Goal: Transaction & Acquisition: Purchase product/service

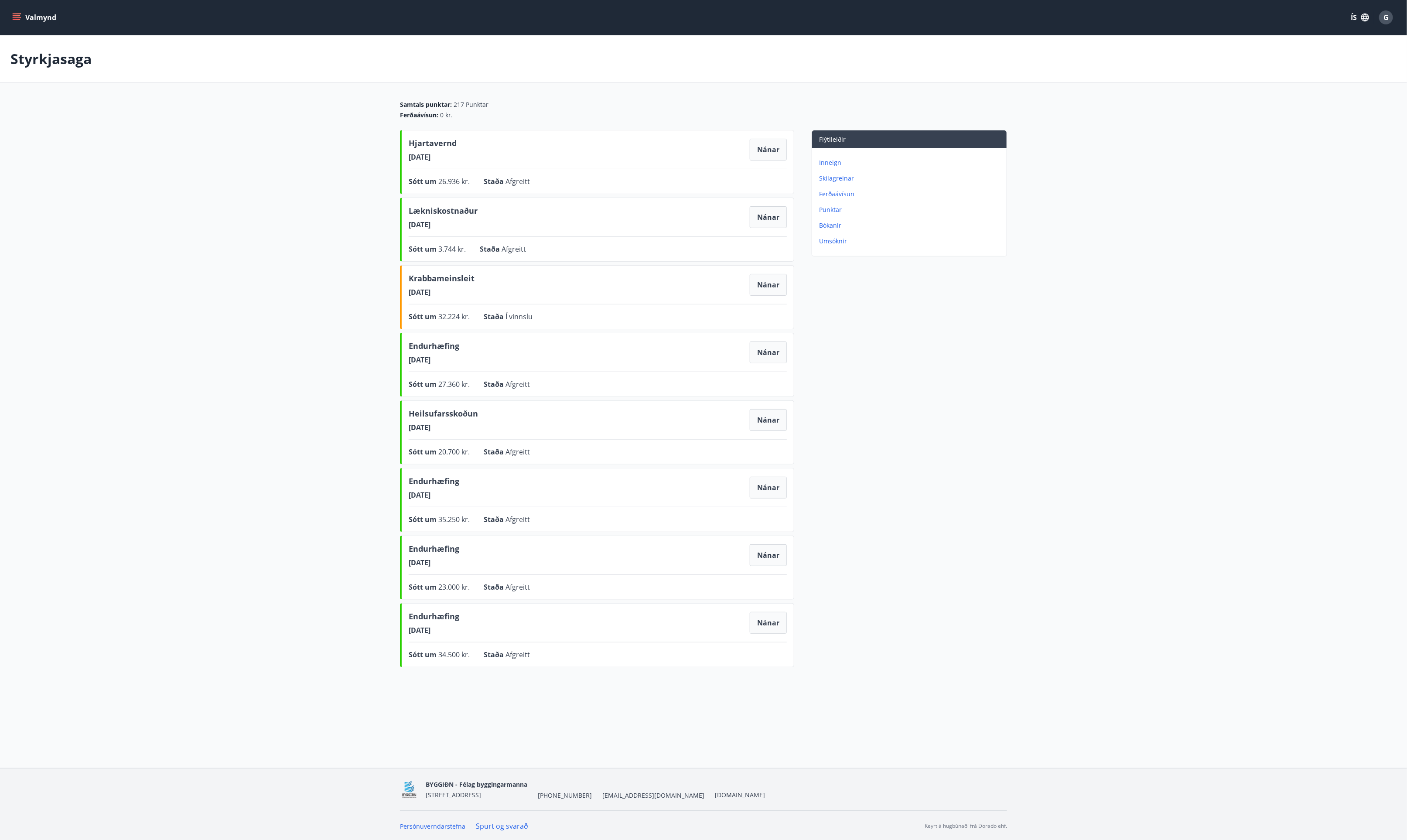
click at [1031, 493] on main "Styrkjasaga Samtals punktar : 217 Punktar Ferðaávísun : 0 kr. [PERSON_NAME] [DA…" at bounding box center [704, 353] width 1407 height 635
click at [829, 164] on p "Inneign" at bounding box center [911, 163] width 184 height 9
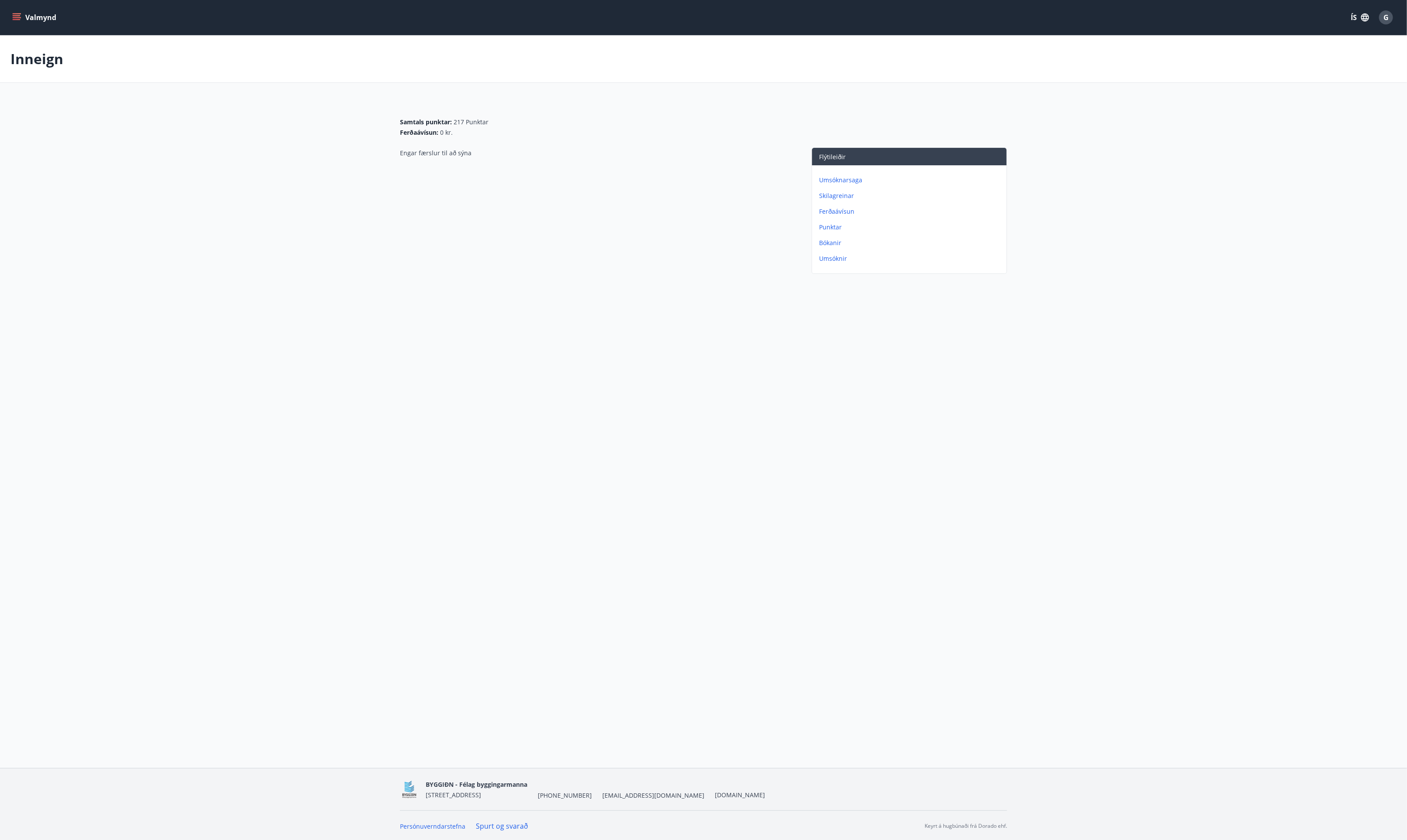
click at [848, 179] on p "Umsóknarsaga" at bounding box center [911, 180] width 184 height 9
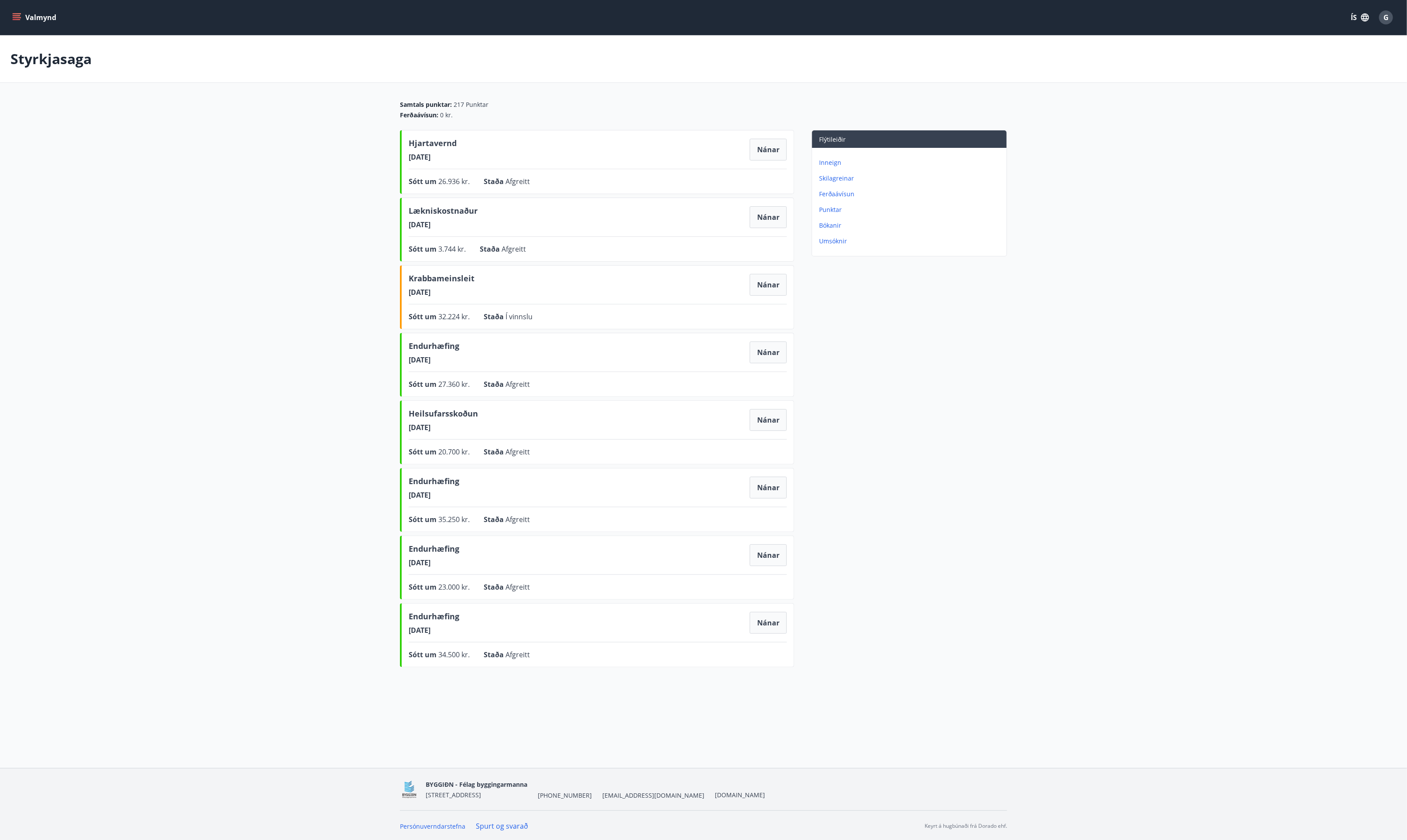
click at [833, 179] on p "Skilagreinar" at bounding box center [911, 178] width 184 height 9
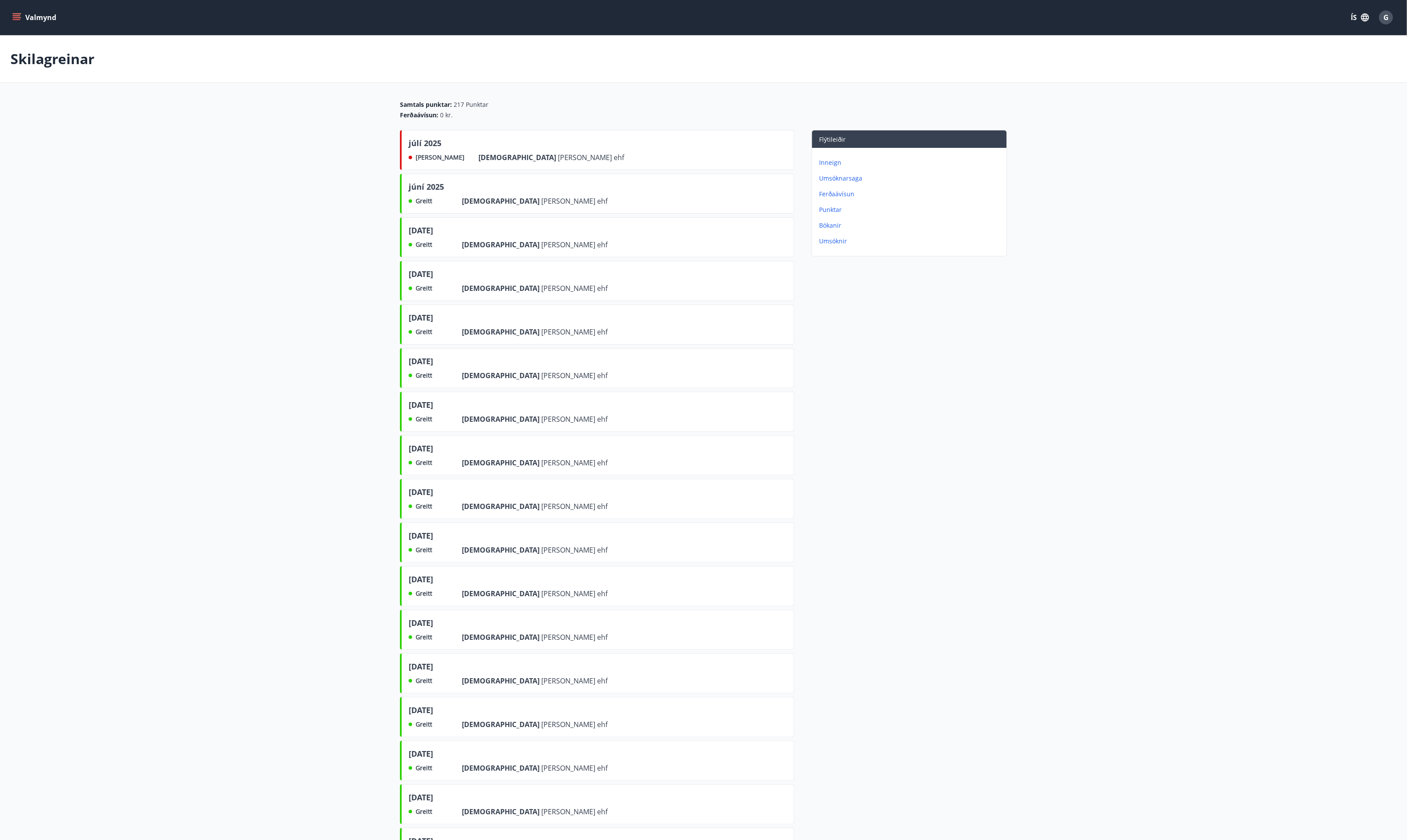
click at [831, 195] on p "Ferðaávísun" at bounding box center [911, 194] width 184 height 9
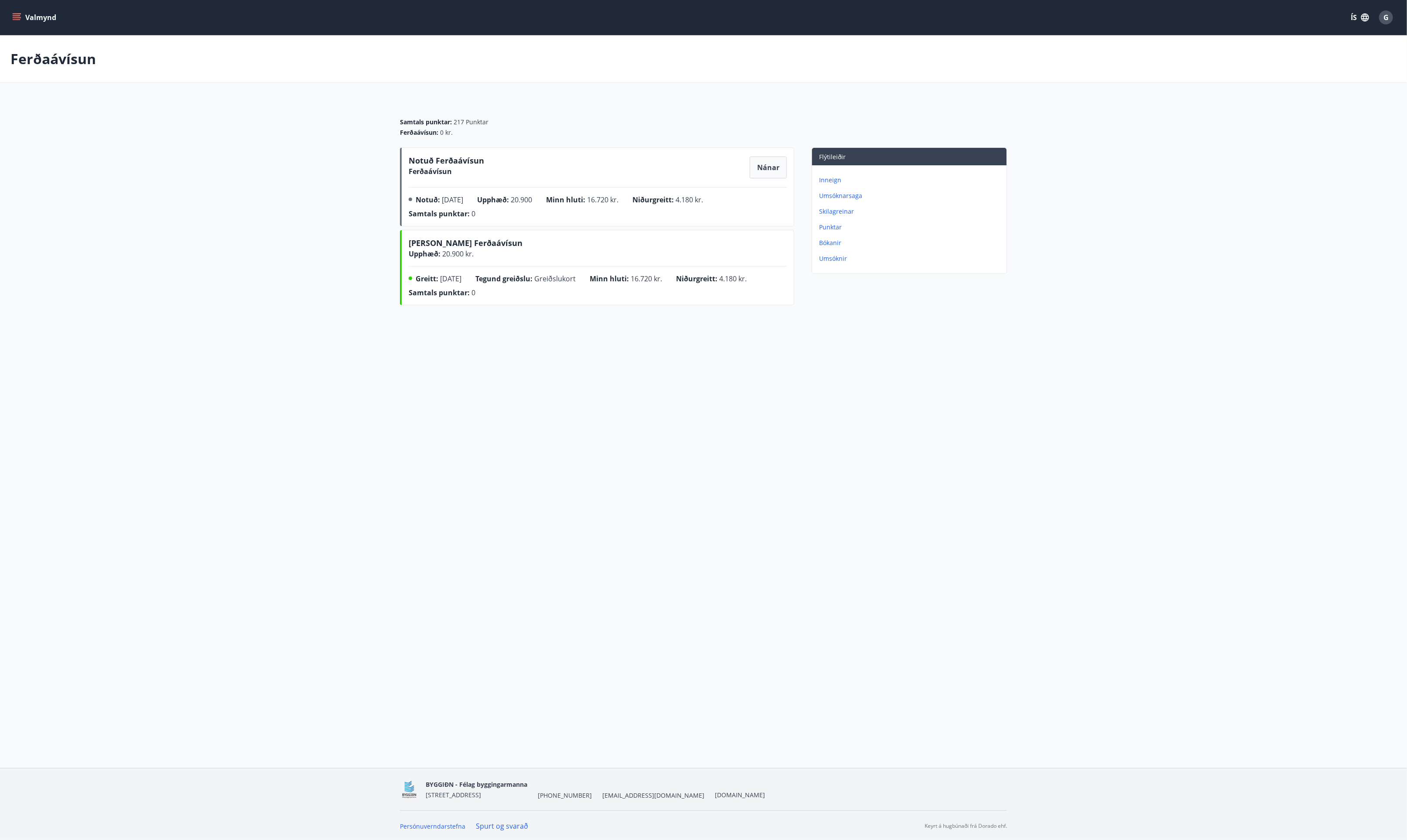
click at [1019, 405] on div "Valmynd ÍS G Ferðaávísun Samtals punktar : 217 Punktar Ferðaávísun : 0 kr. Notu…" at bounding box center [704, 384] width 1407 height 768
click at [12, 15] on icon "menu" at bounding box center [17, 18] width 9 height 9
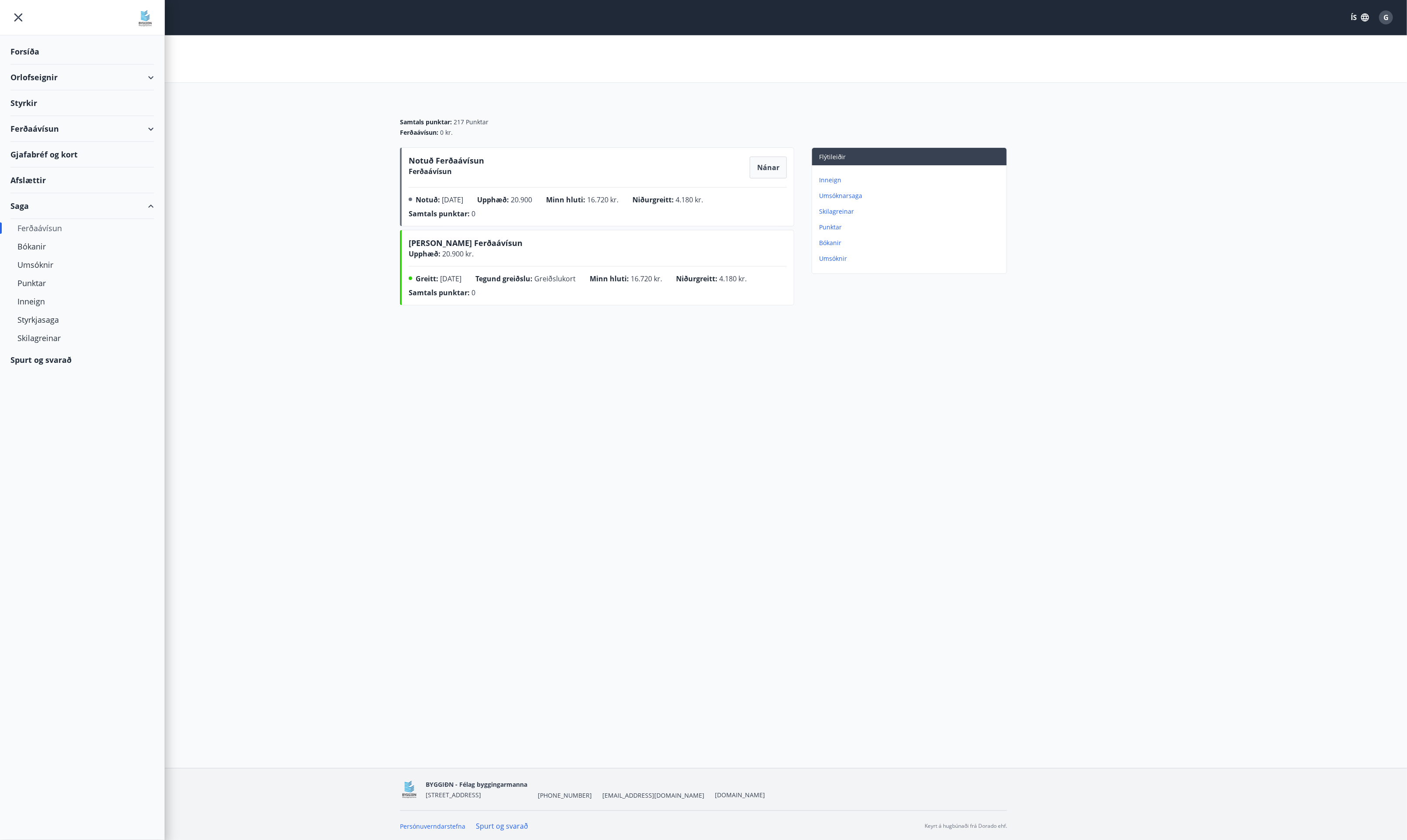
click at [149, 78] on div "Orlofseignir" at bounding box center [82, 77] width 144 height 26
click at [22, 213] on div "Afslættir" at bounding box center [82, 217] width 144 height 26
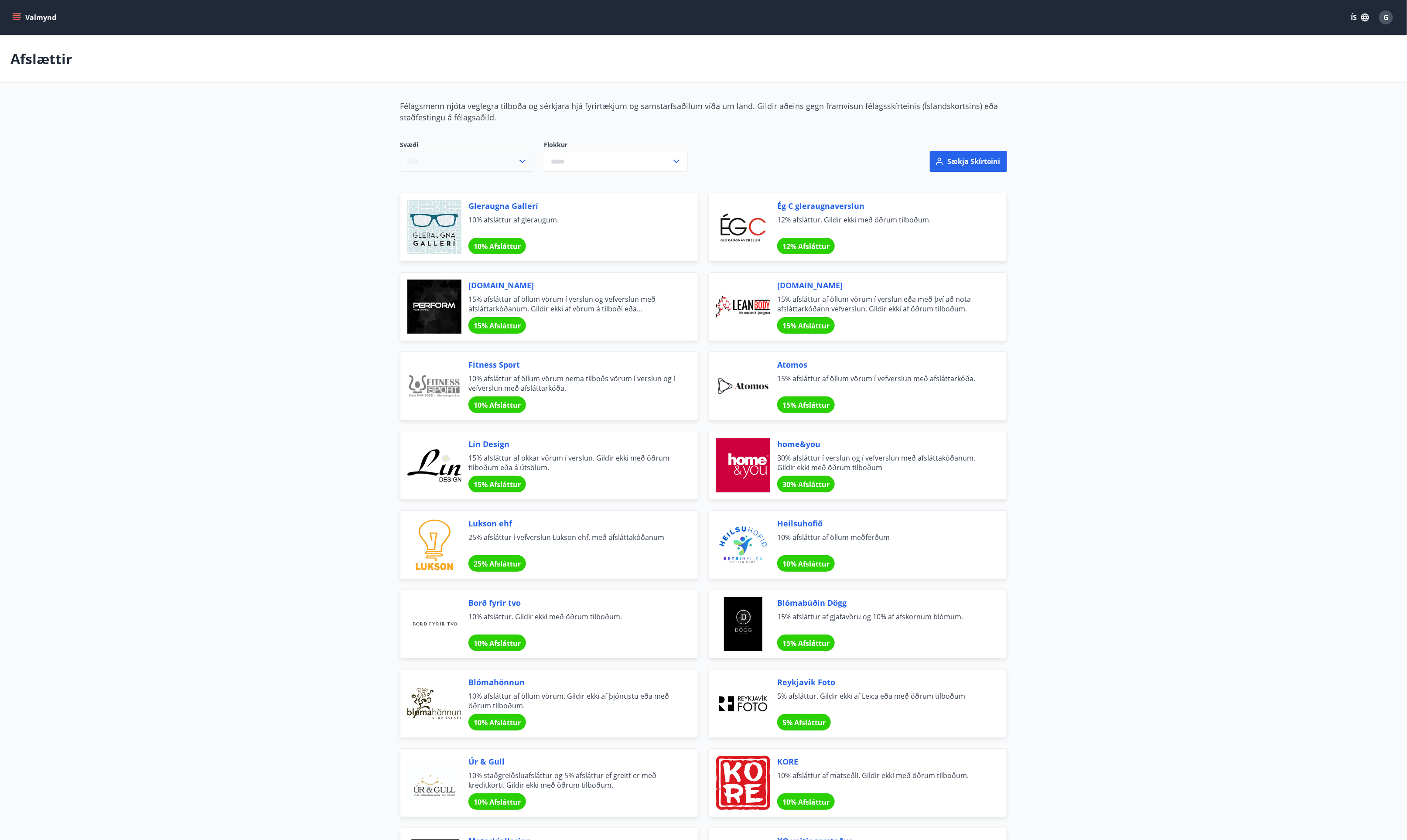
click at [521, 166] on icon "button" at bounding box center [522, 161] width 10 height 10
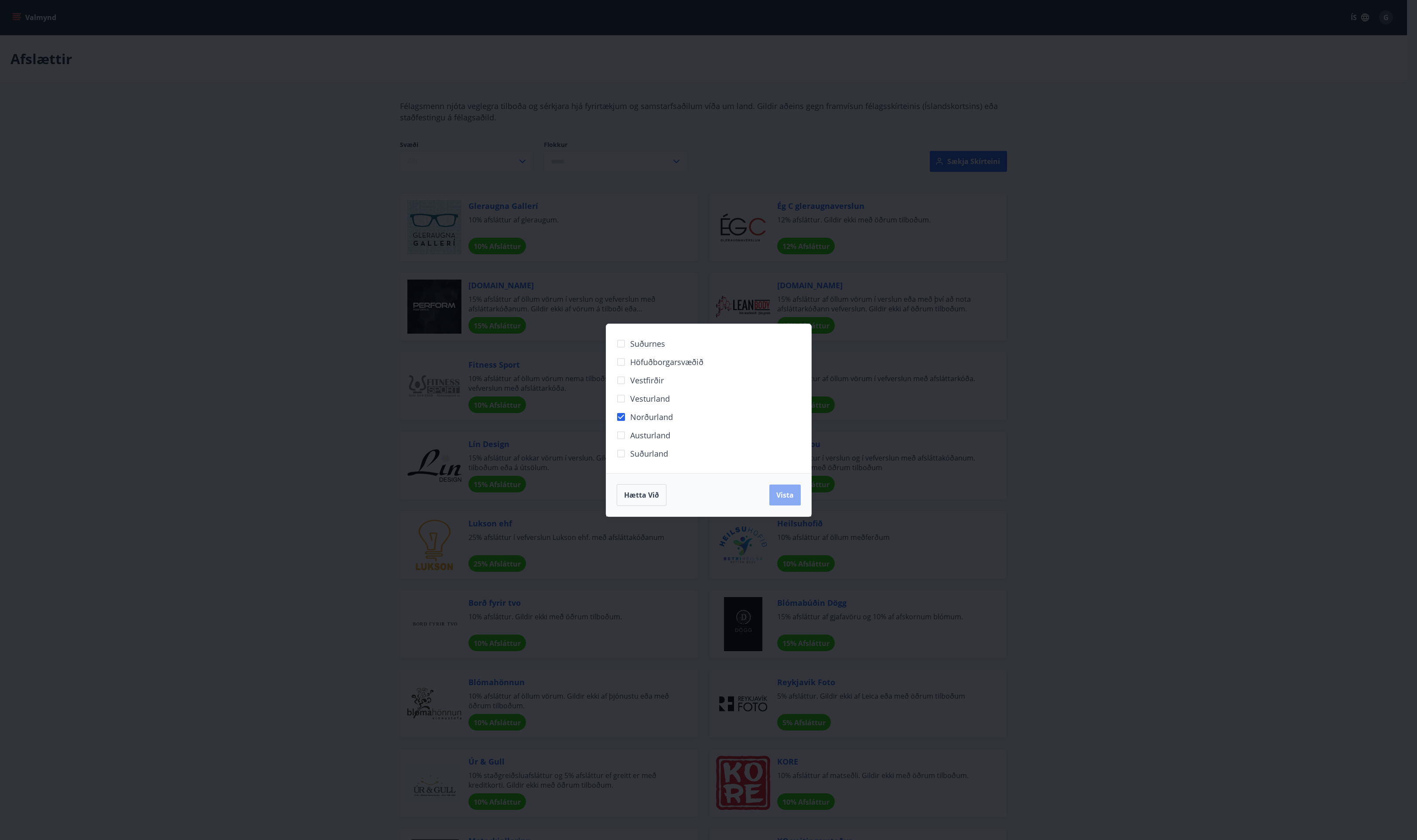
click at [784, 496] on span "Vista" at bounding box center [785, 495] width 18 height 9
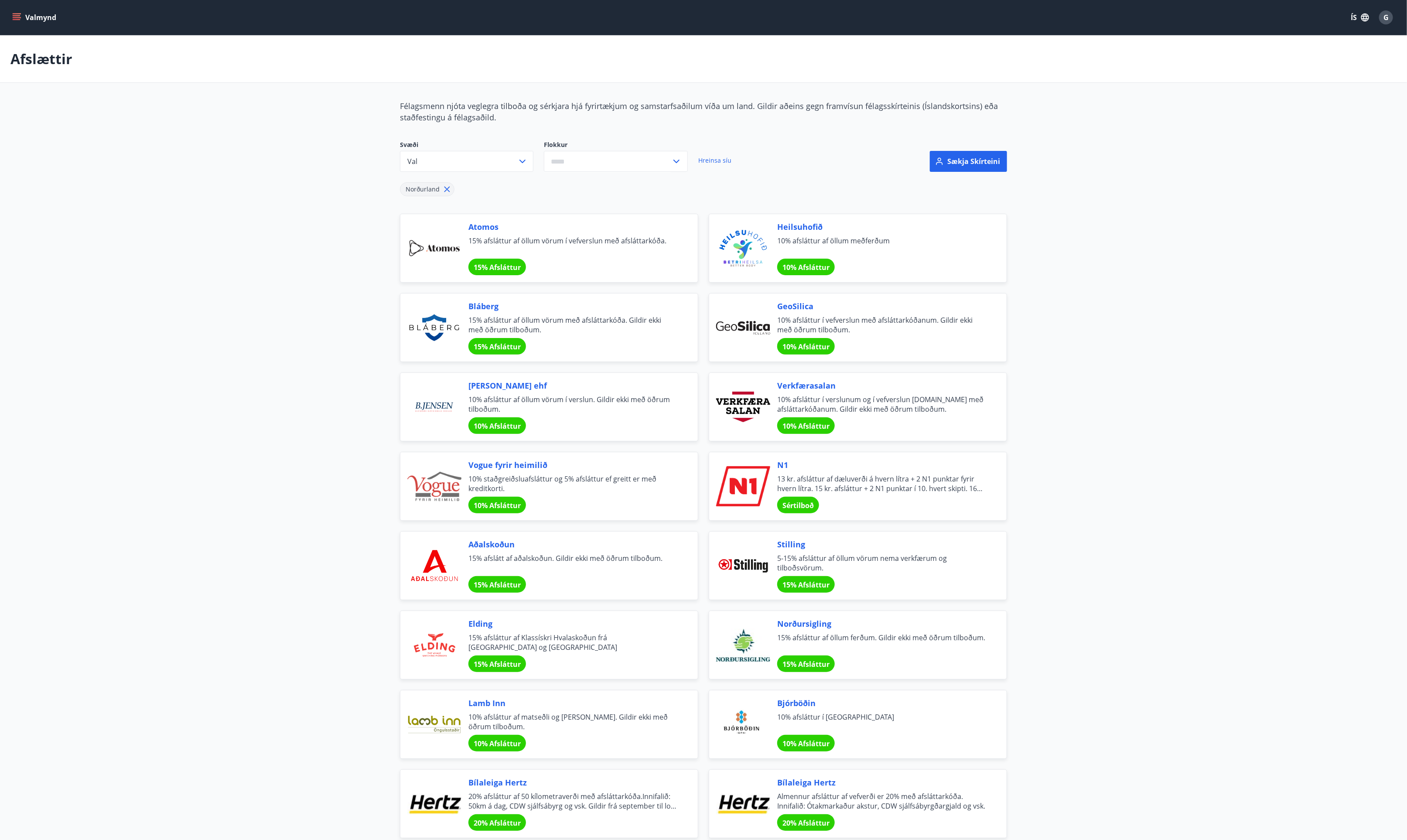
click at [21, 13] on button "Valmynd" at bounding box center [35, 17] width 50 height 16
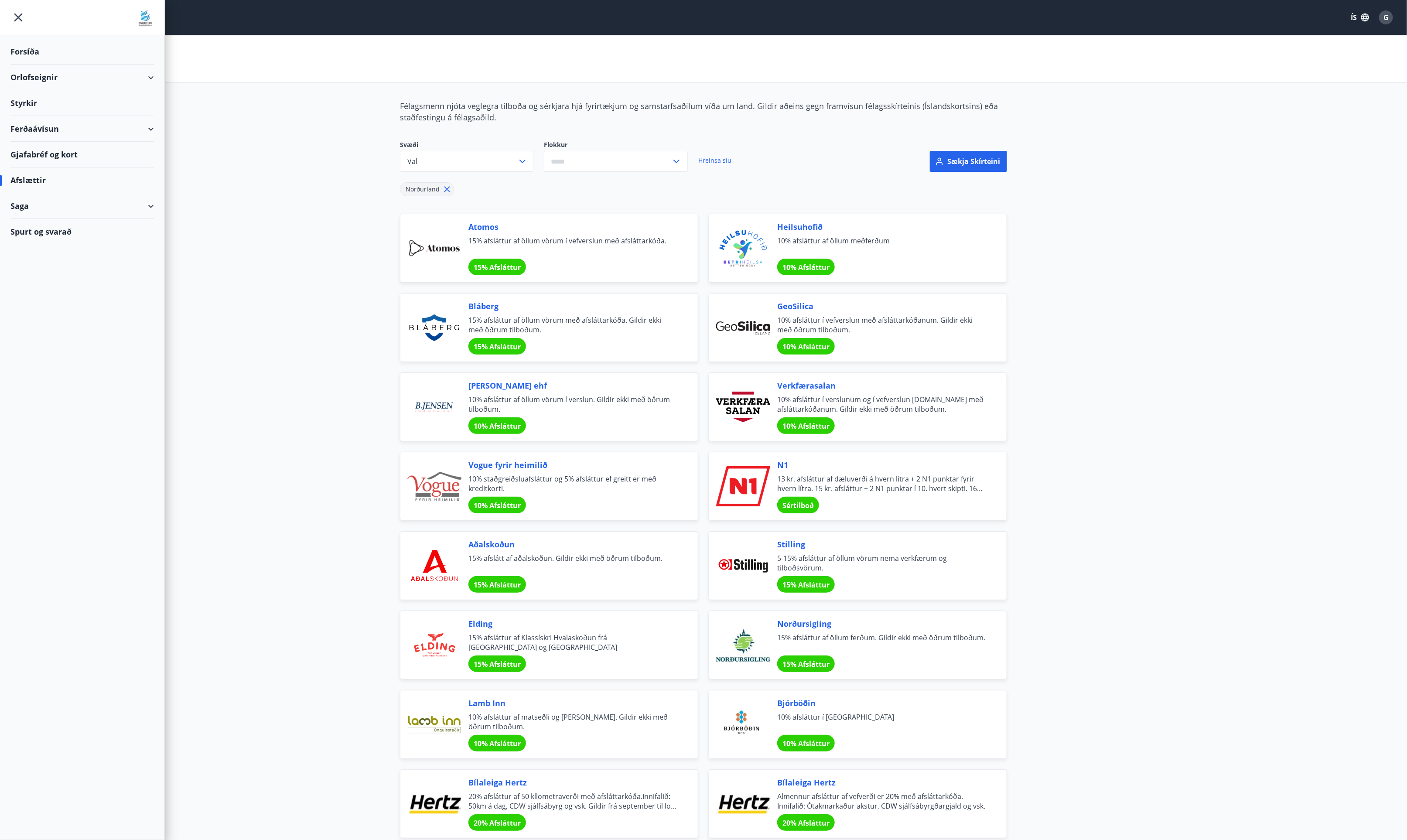
click at [151, 207] on div "Saga" at bounding box center [82, 206] width 144 height 26
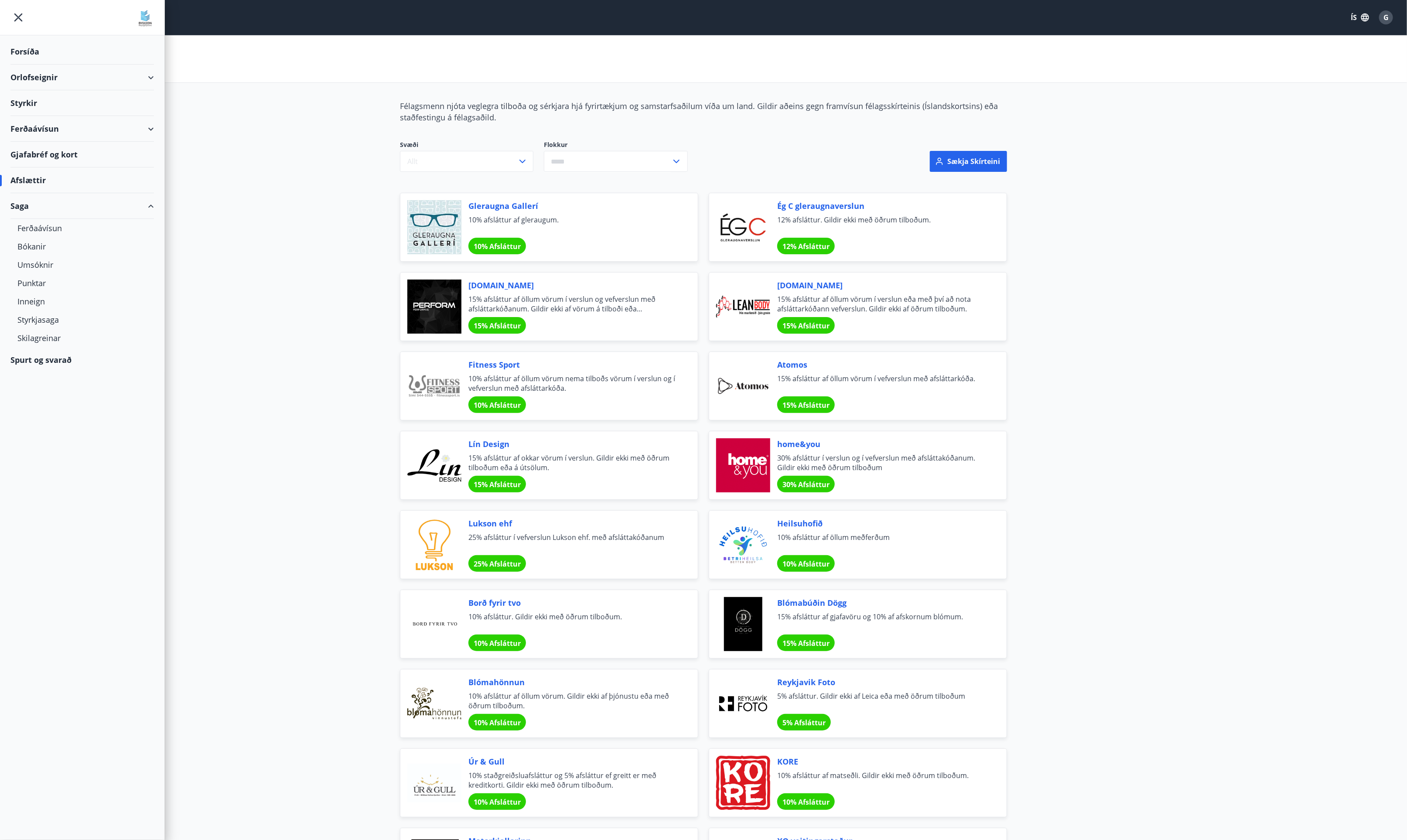
click at [148, 127] on div "Ferðaávísun" at bounding box center [82, 129] width 144 height 26
click at [35, 151] on div "Framboð" at bounding box center [82, 151] width 129 height 18
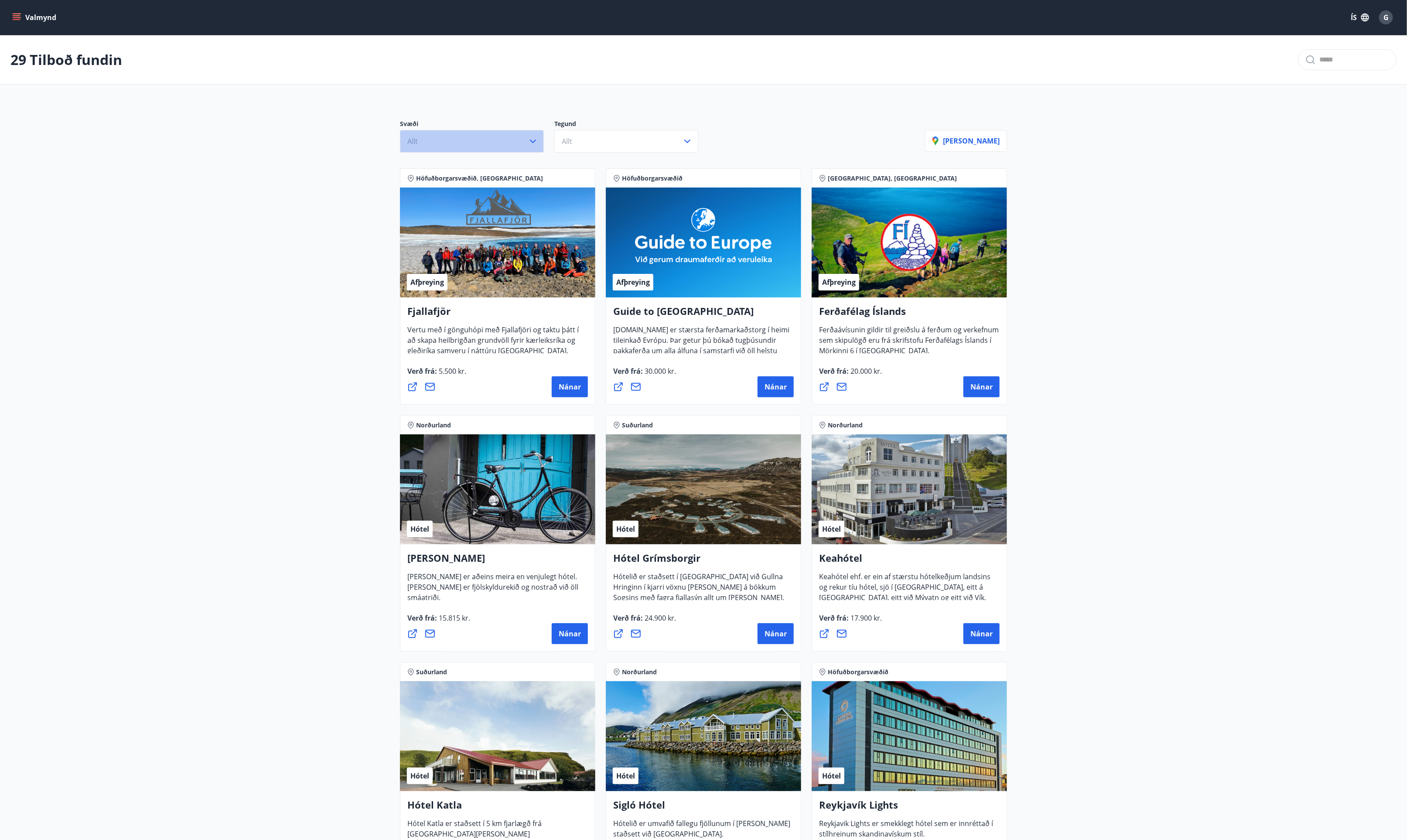
click at [531, 142] on icon "button" at bounding box center [532, 141] width 6 height 3
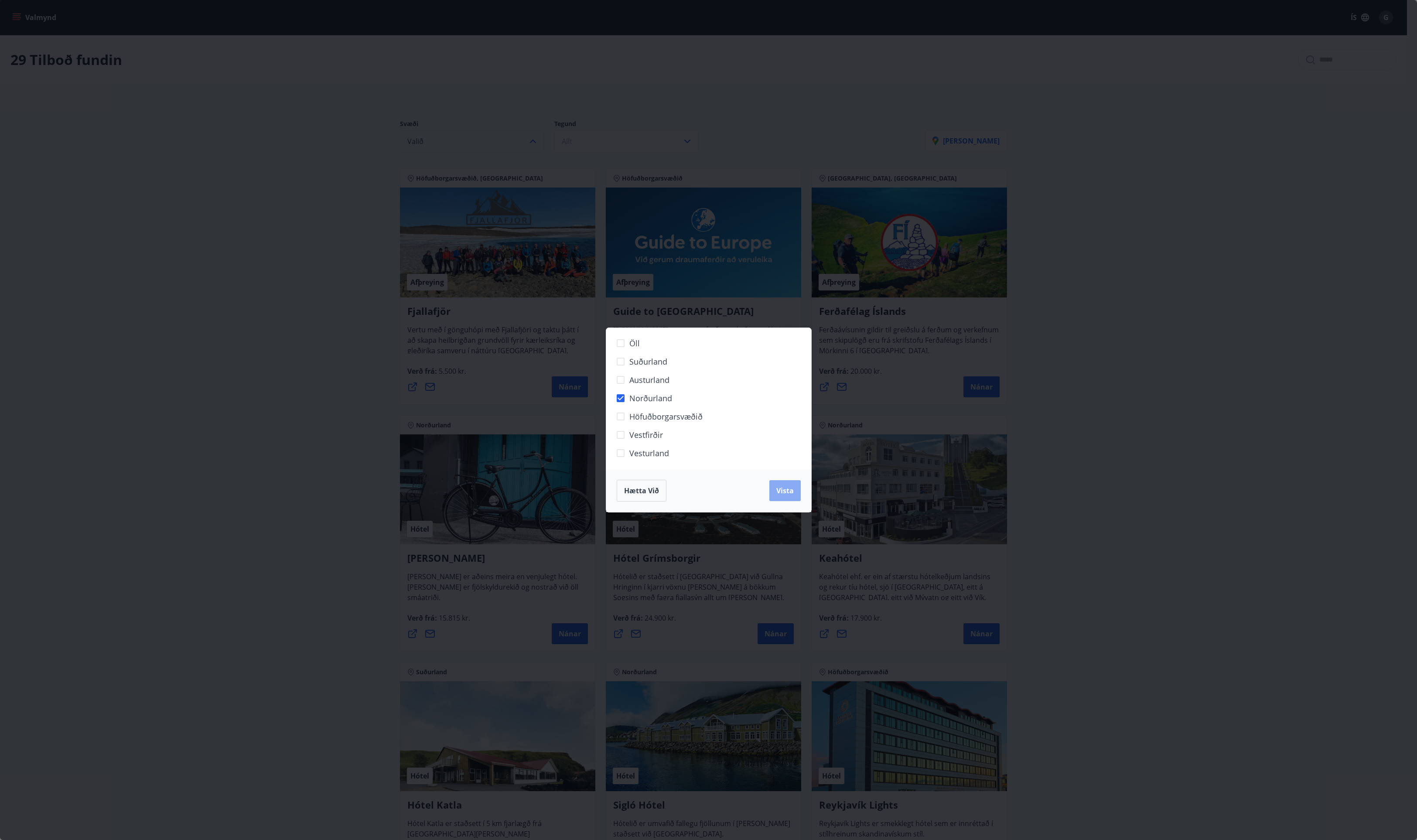
drag, startPoint x: 783, startPoint y: 491, endPoint x: 938, endPoint y: 452, distance: 159.8
click at [782, 491] on span "Vista" at bounding box center [785, 490] width 18 height 9
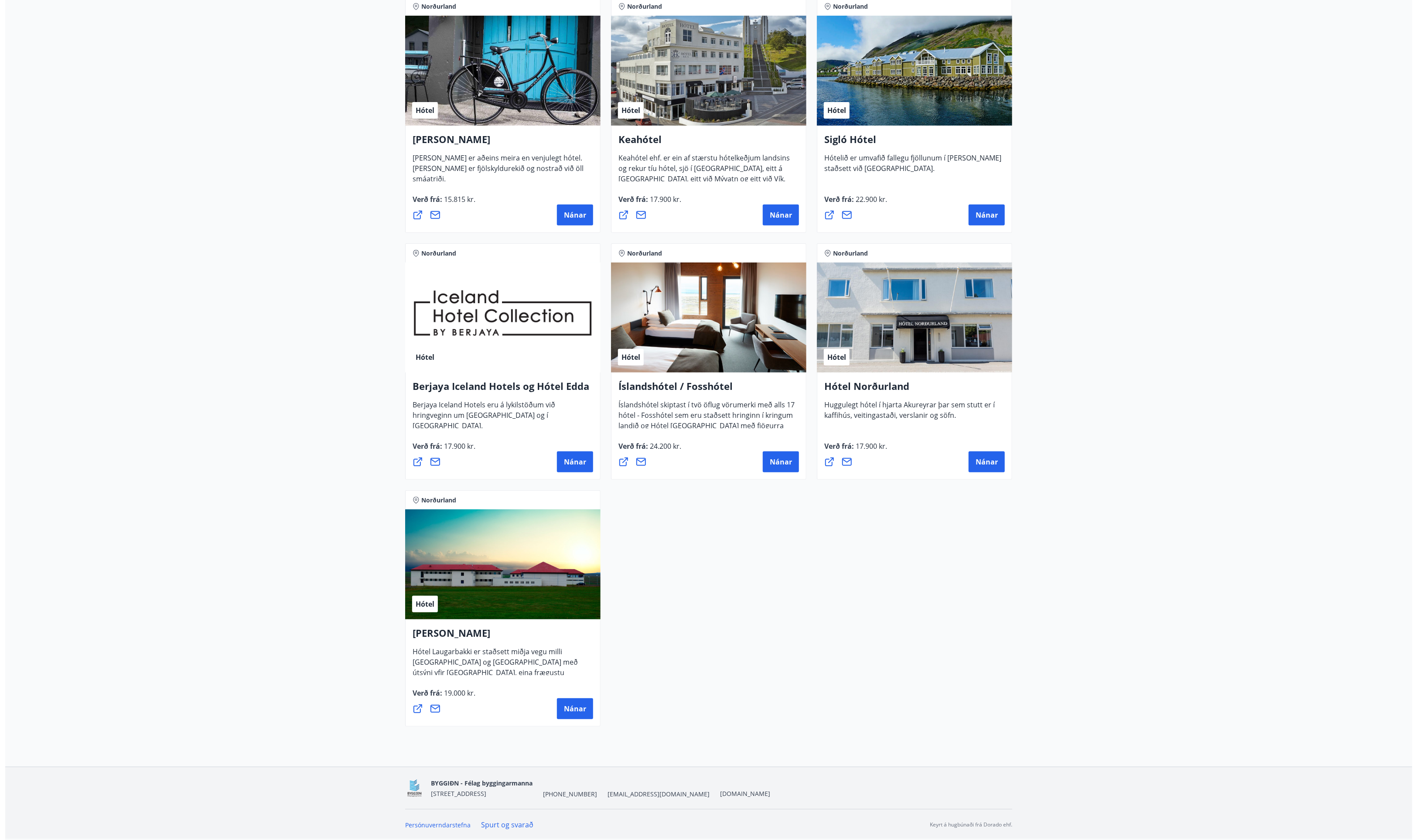
scroll to position [197, 0]
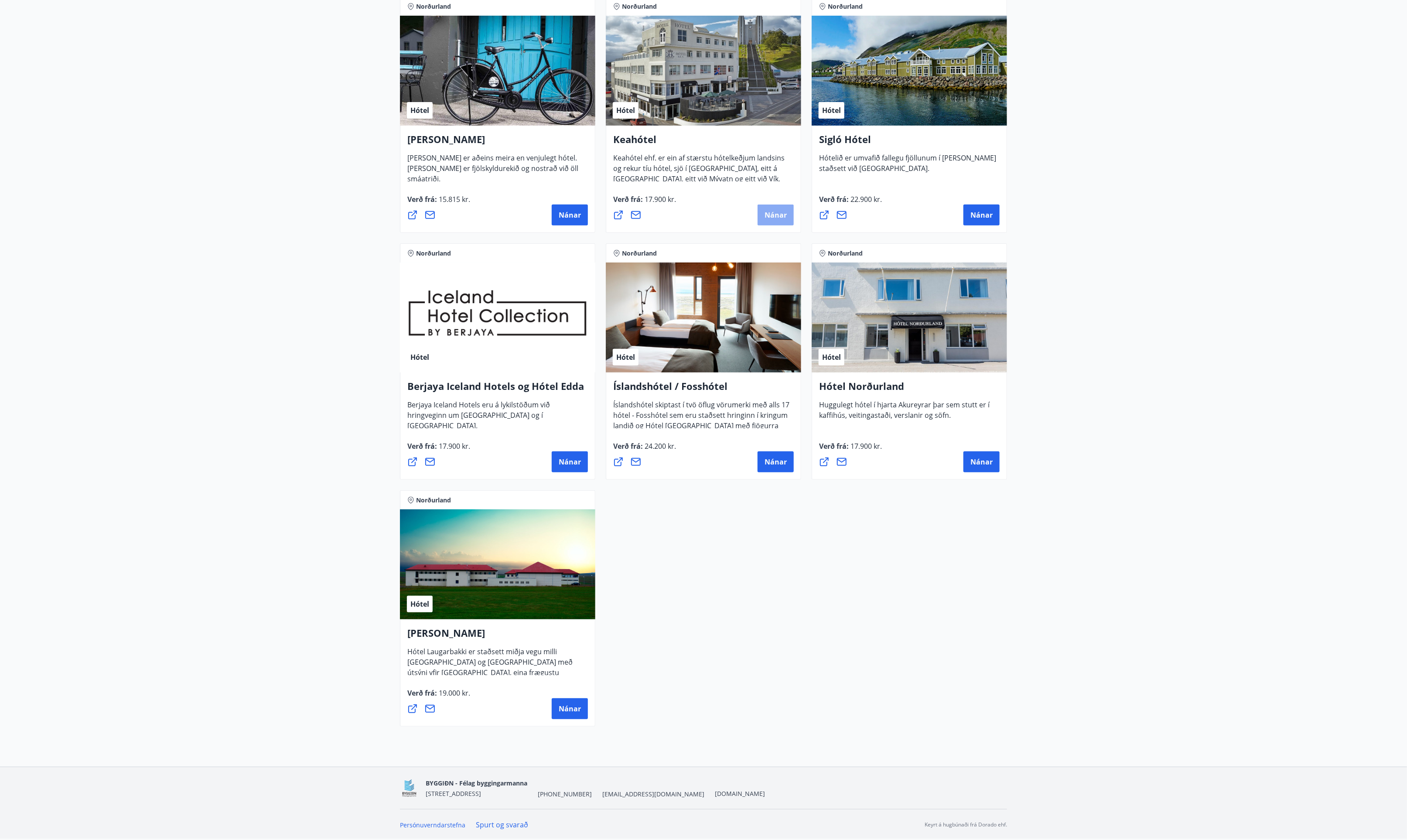
click at [782, 211] on span "Nánar" at bounding box center [776, 215] width 22 height 9
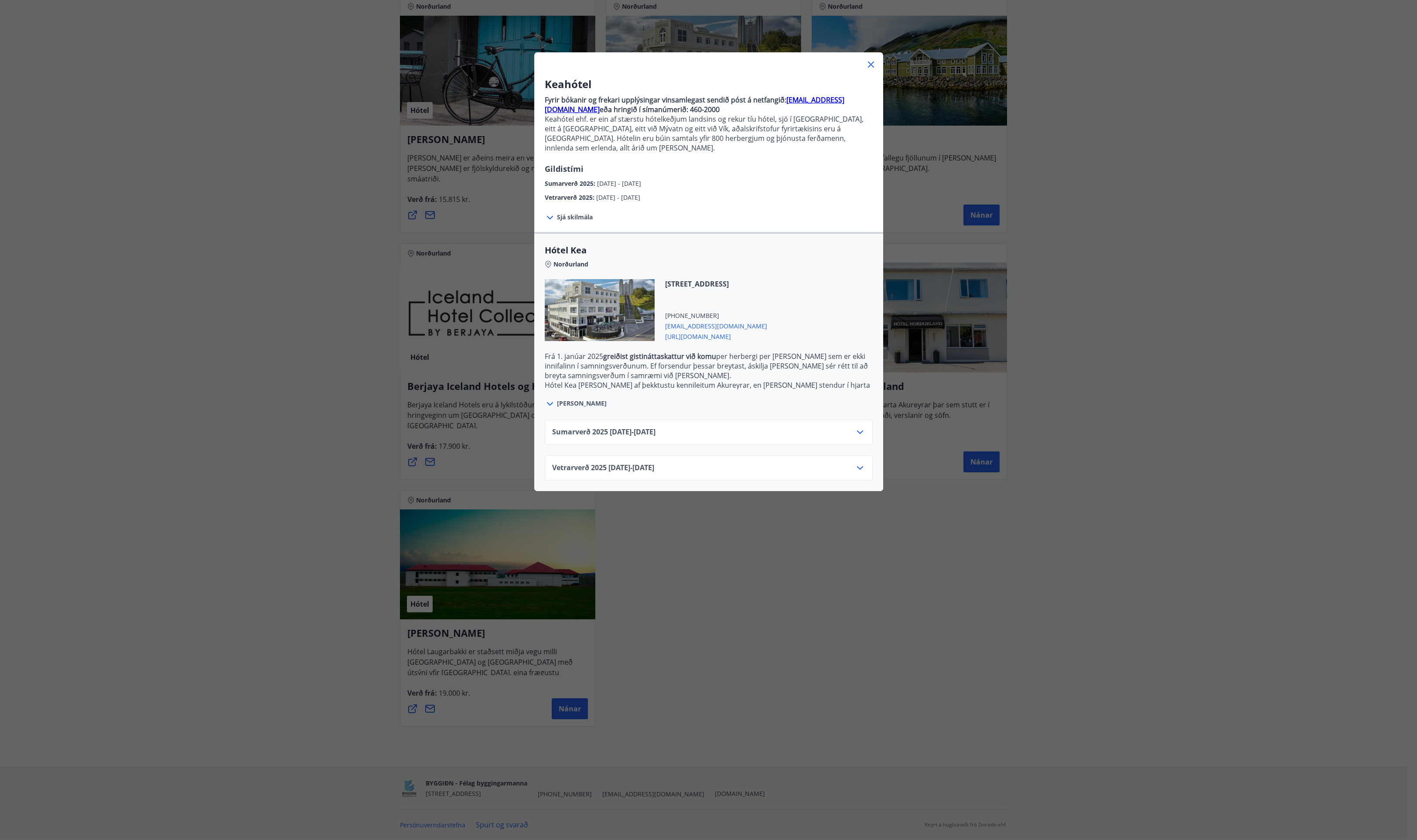
click at [545, 399] on icon at bounding box center [550, 404] width 10 height 10
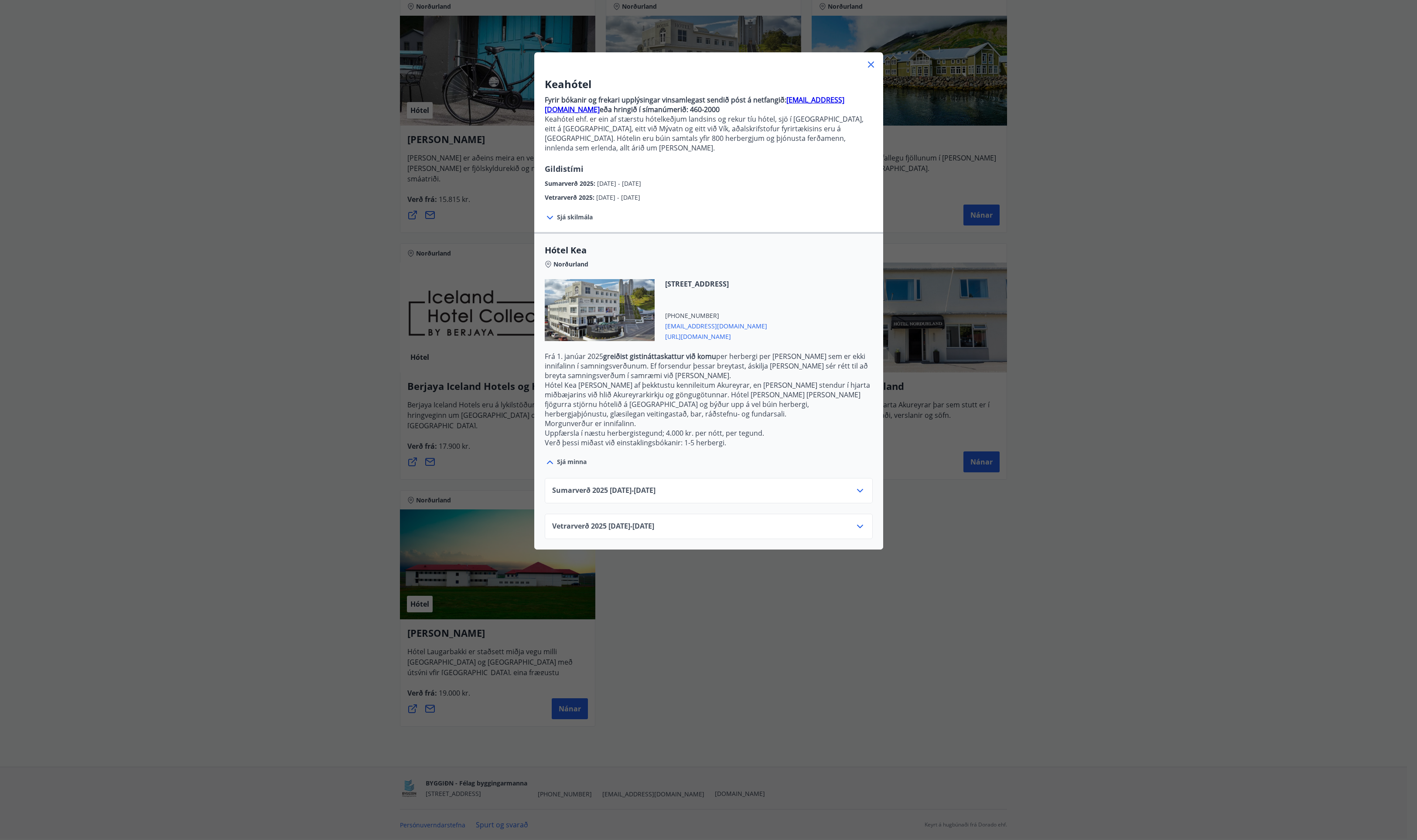
click at [547, 457] on icon at bounding box center [550, 462] width 10 height 10
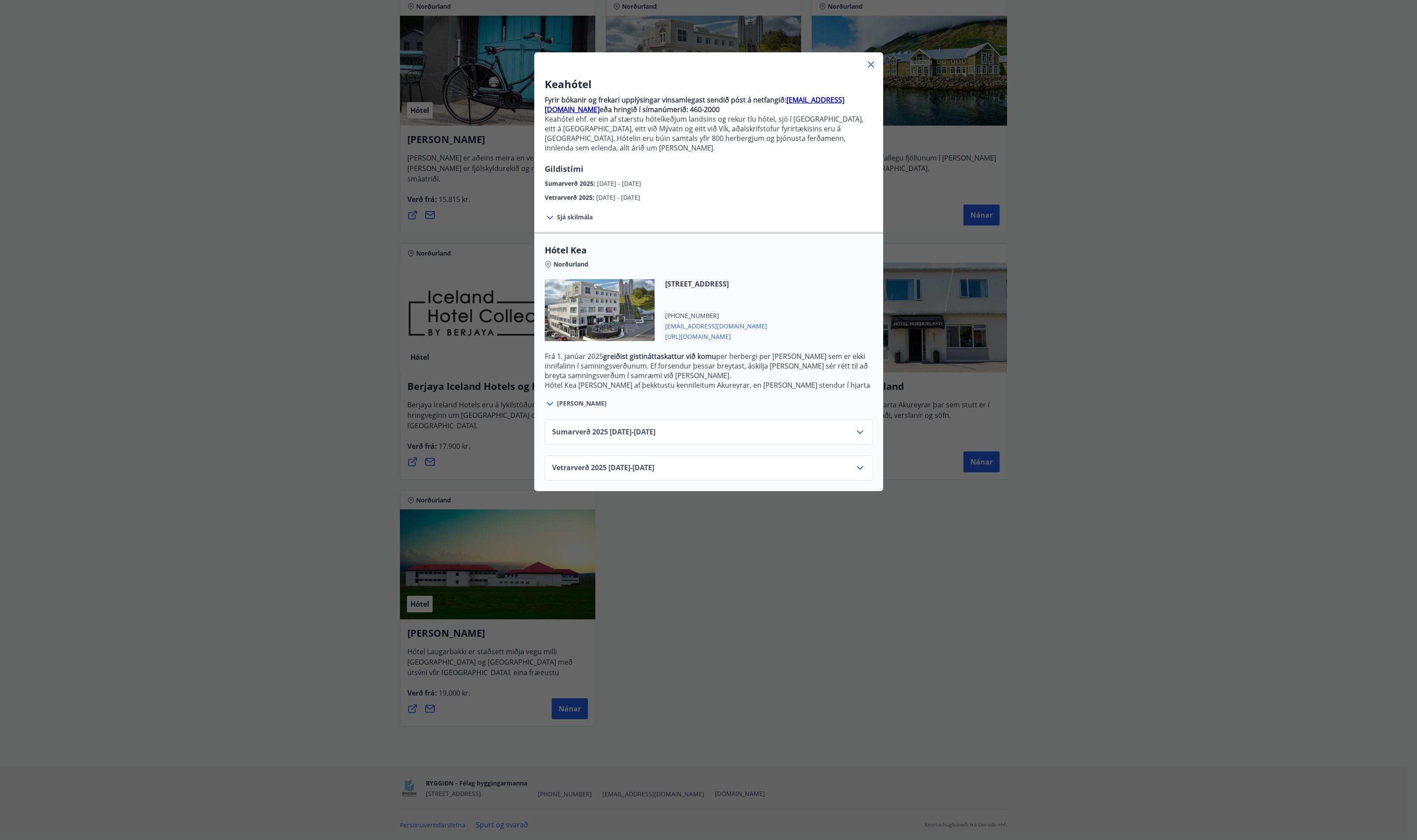
click at [855, 463] on icon at bounding box center [860, 468] width 10 height 10
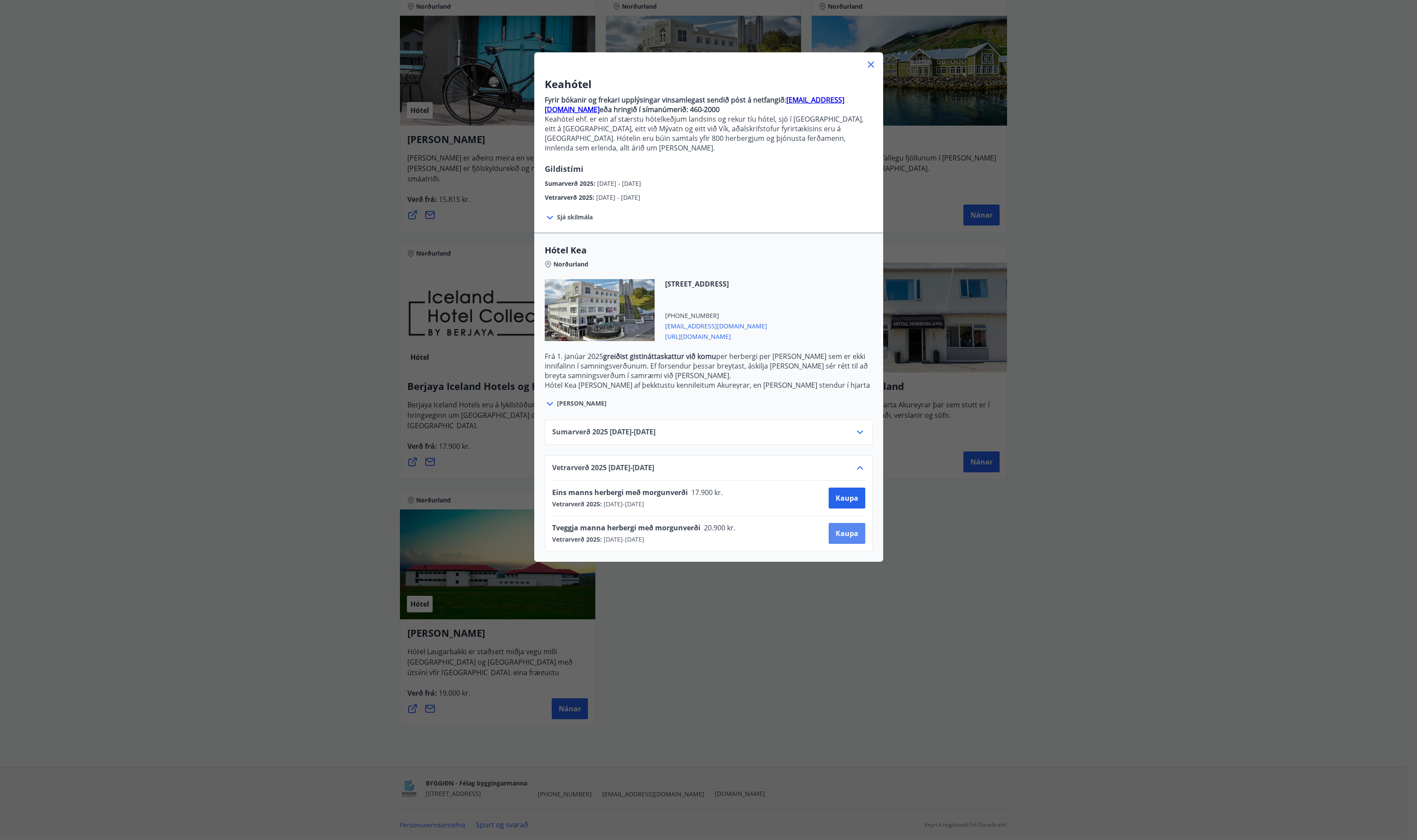
click at [847, 529] on span "Kaupa" at bounding box center [847, 533] width 23 height 9
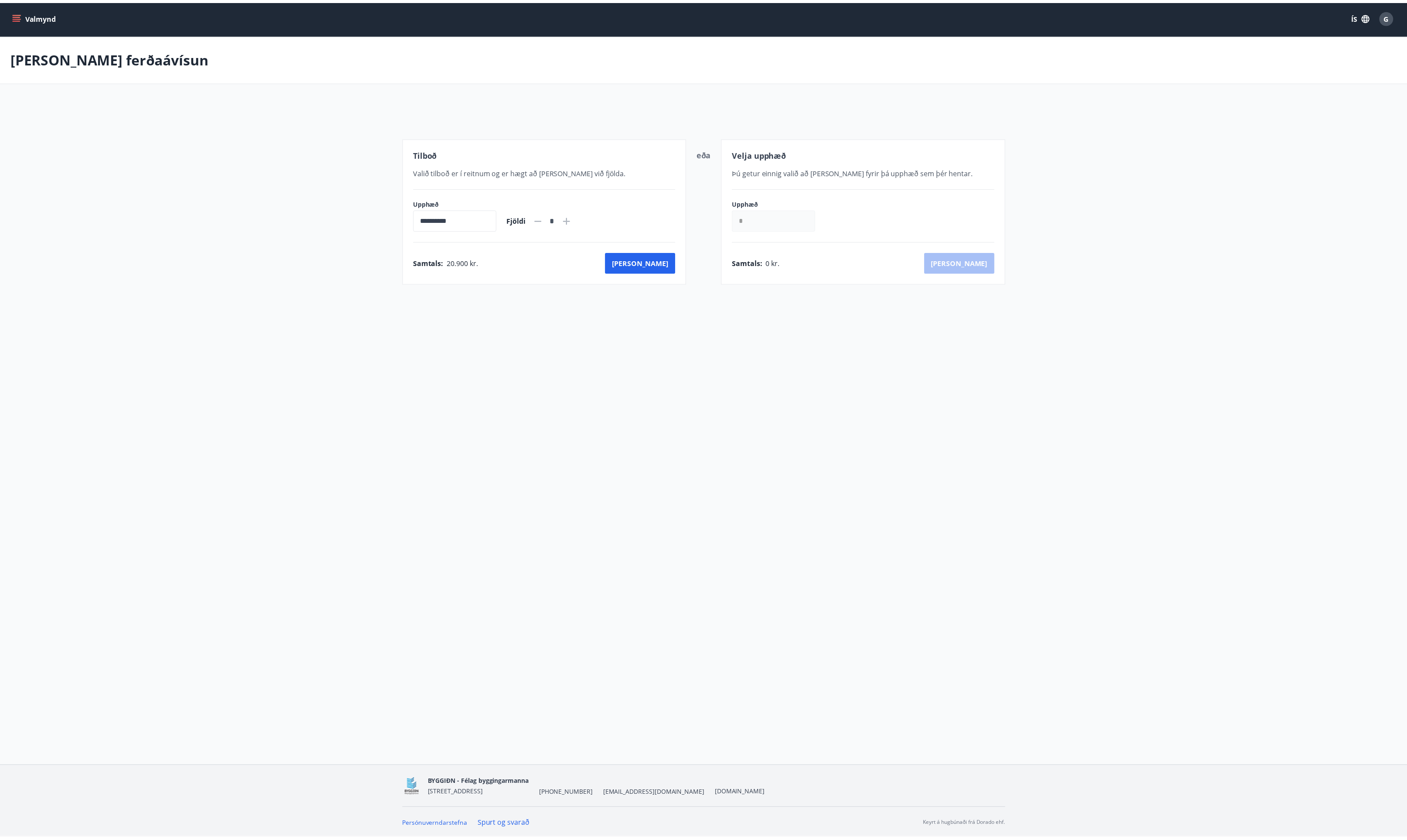
scroll to position [2, 0]
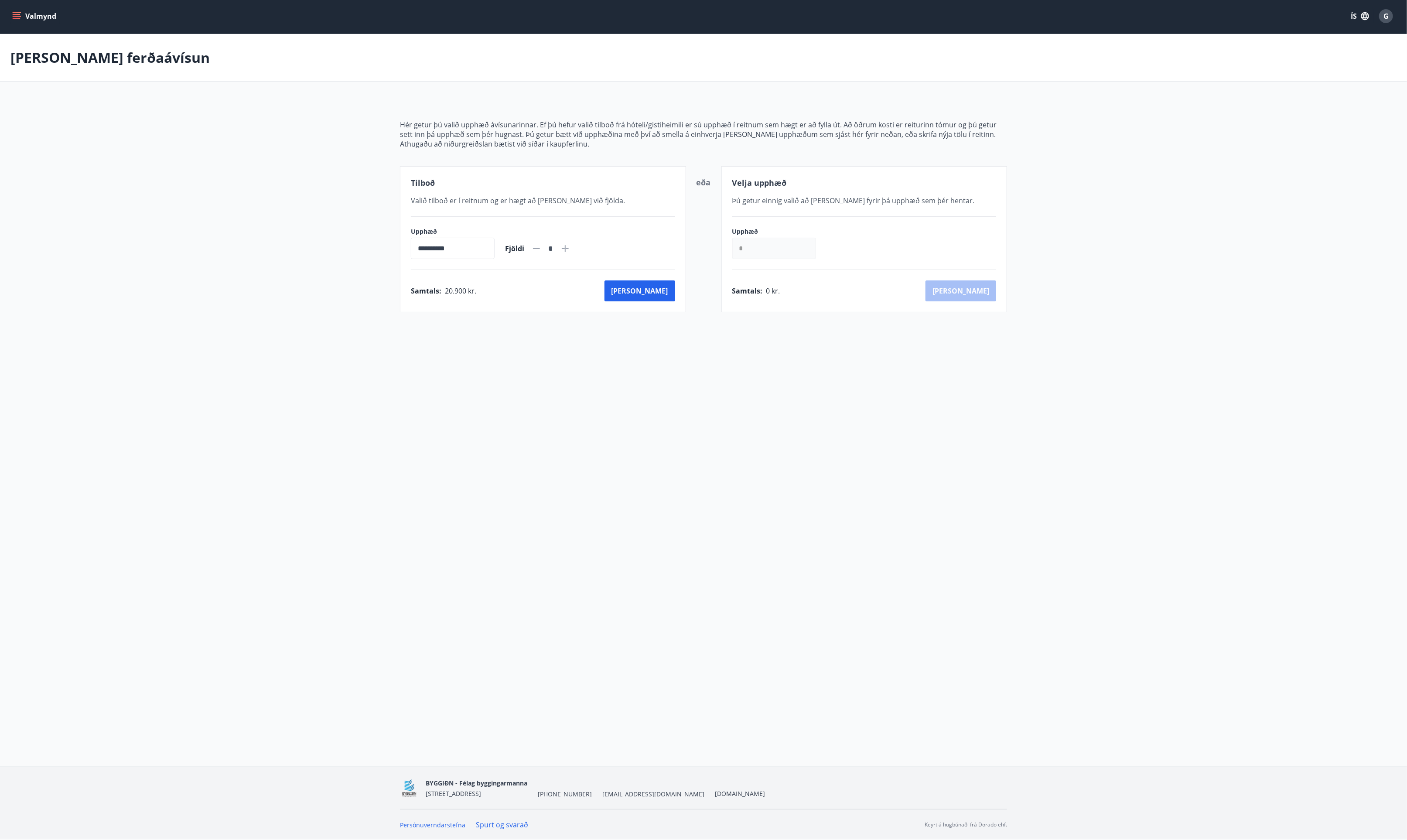
click at [570, 249] on icon at bounding box center [565, 248] width 10 height 10
click at [542, 248] on icon at bounding box center [536, 248] width 10 height 10
type input "*"
click at [657, 289] on button "[PERSON_NAME]" at bounding box center [640, 291] width 70 height 21
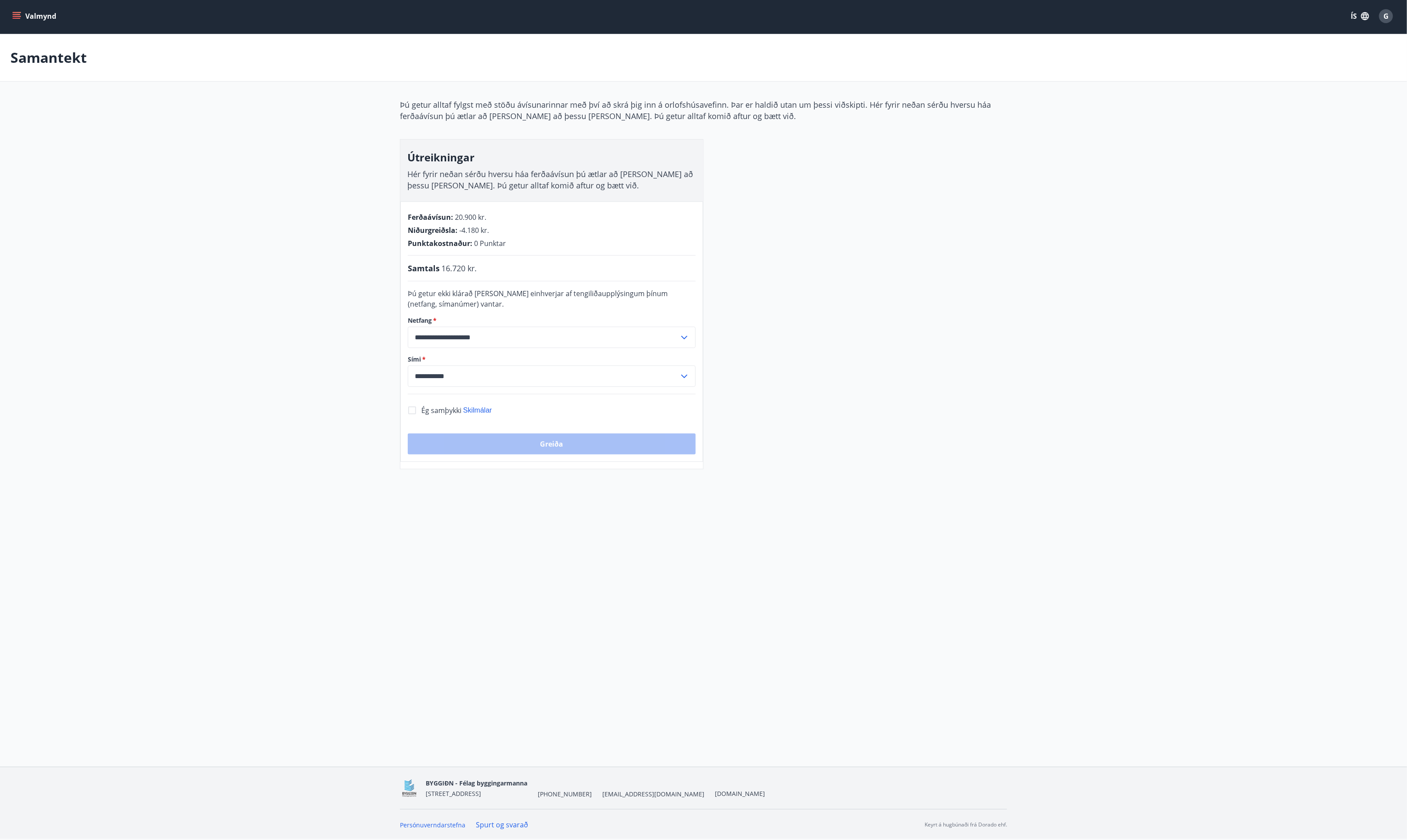
click at [1082, 337] on main "**********" at bounding box center [704, 251] width 1407 height 435
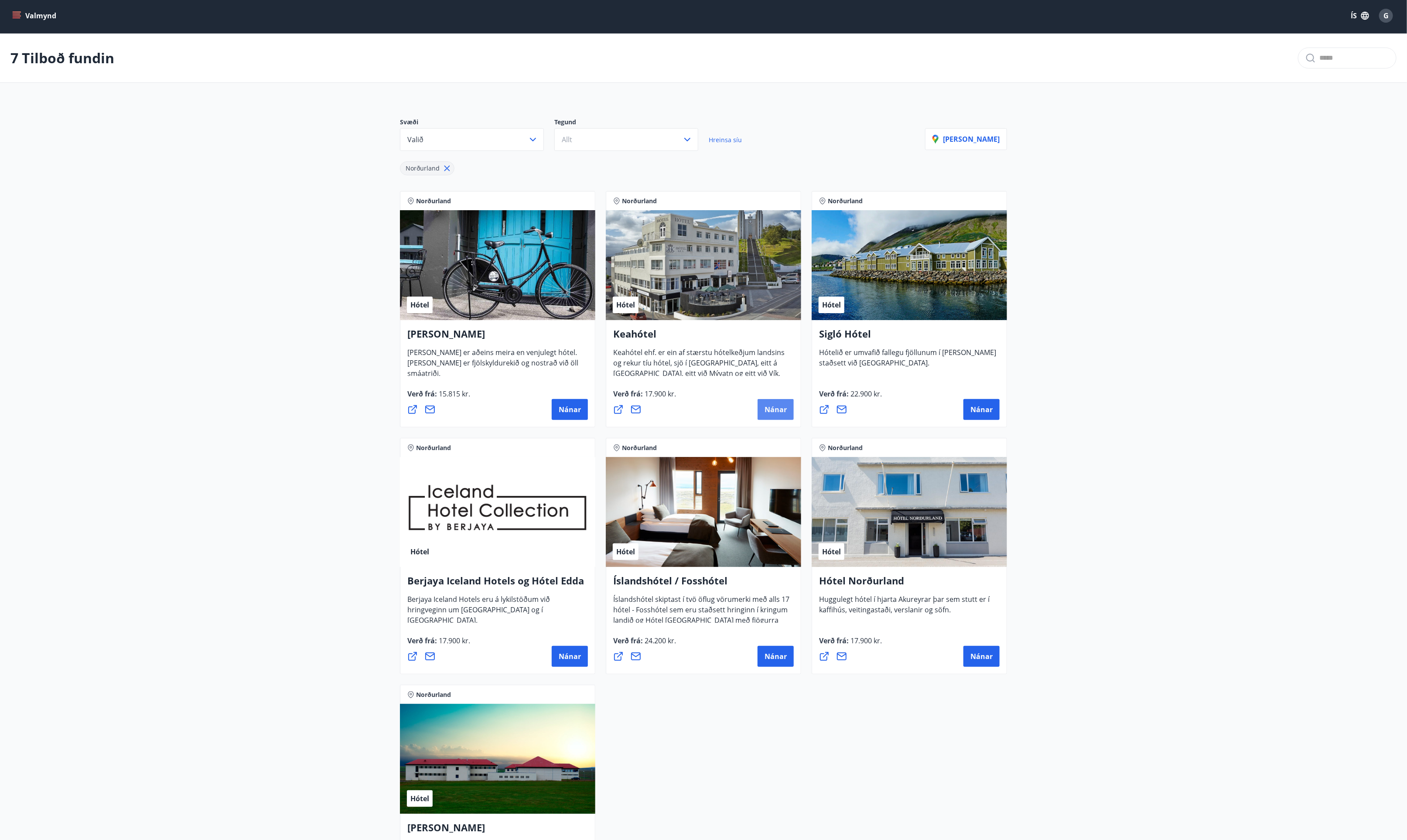
click at [775, 409] on span "Nánar" at bounding box center [776, 409] width 22 height 9
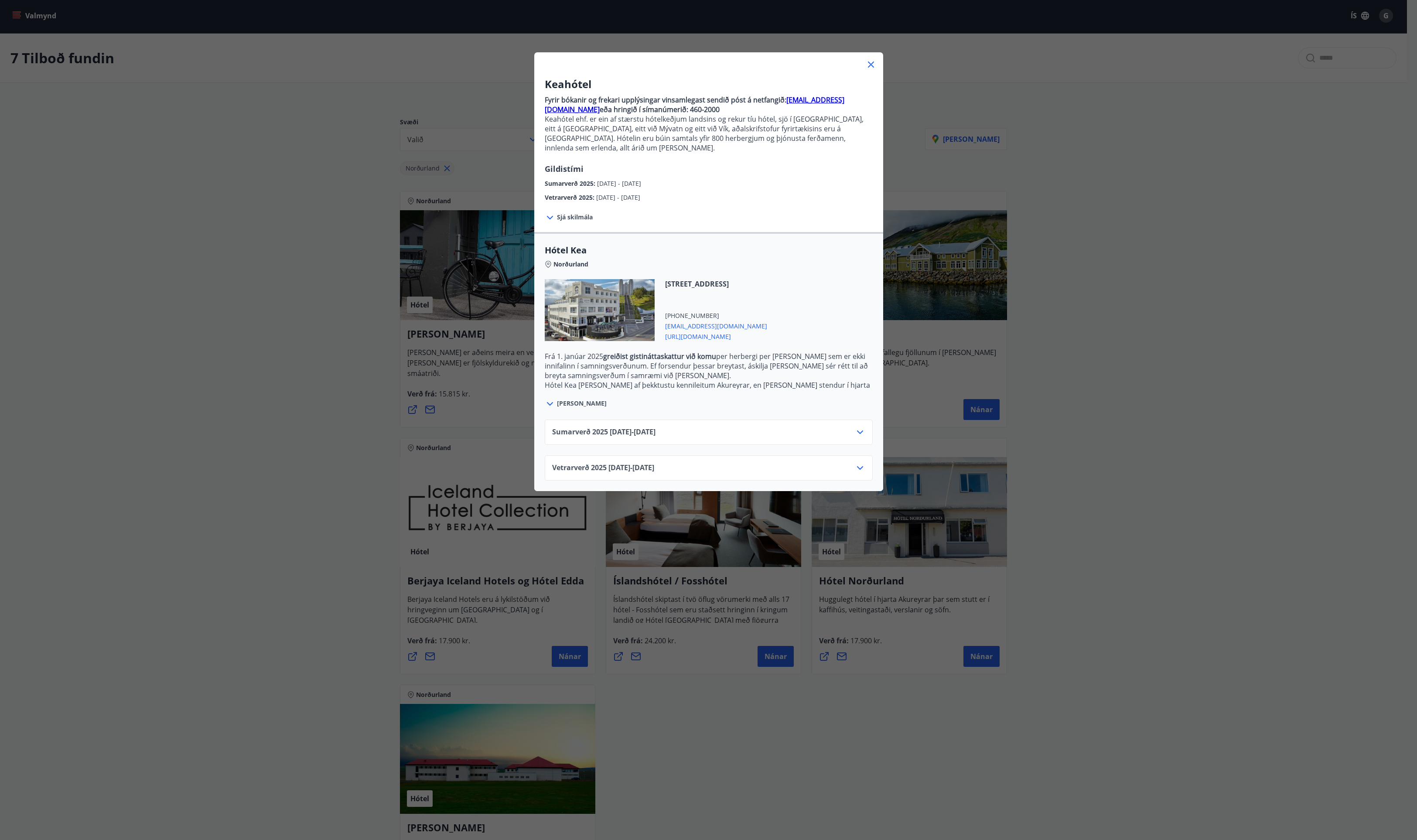
click at [866, 63] on icon at bounding box center [871, 64] width 10 height 10
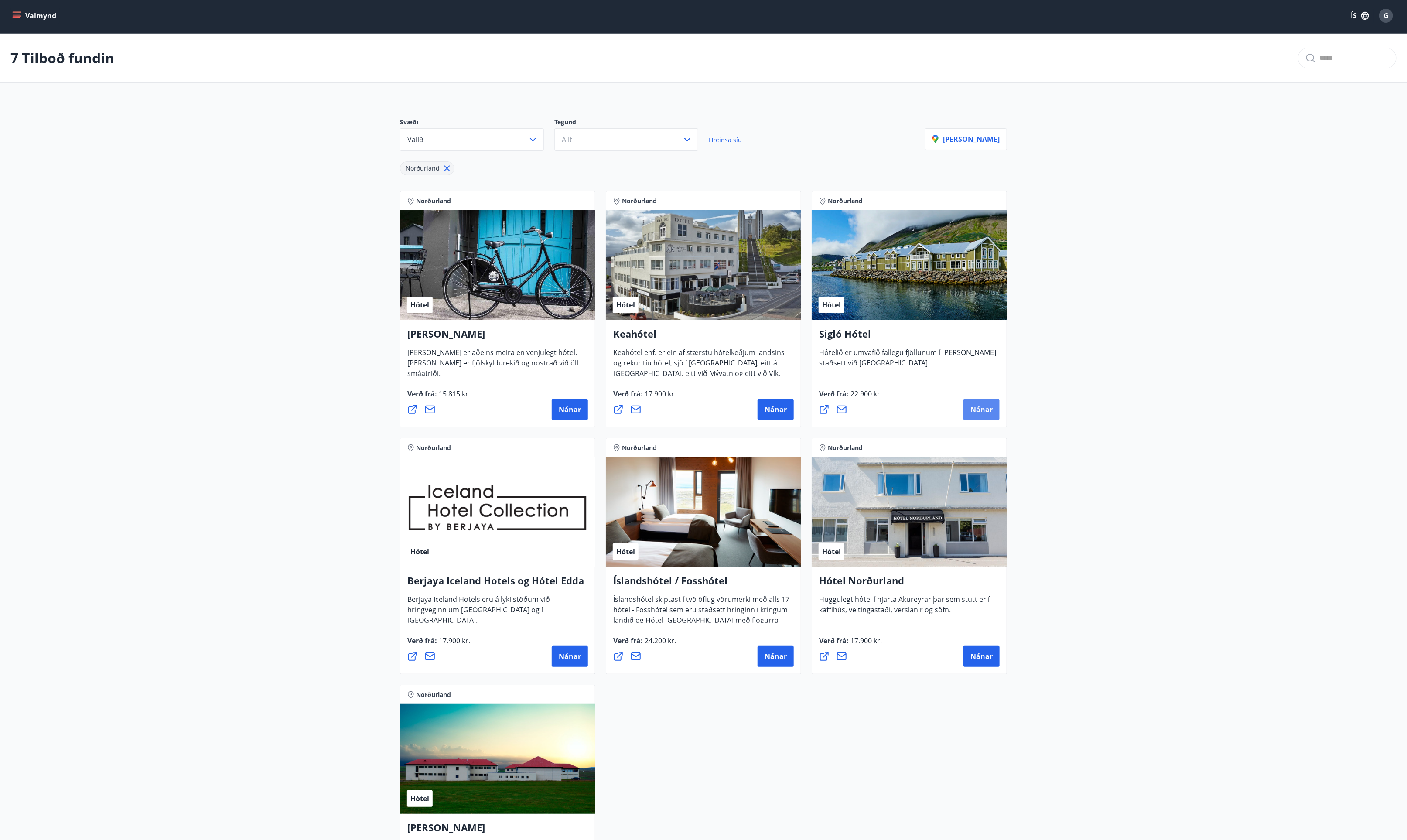
click at [985, 401] on button "Nánar" at bounding box center [981, 409] width 36 height 21
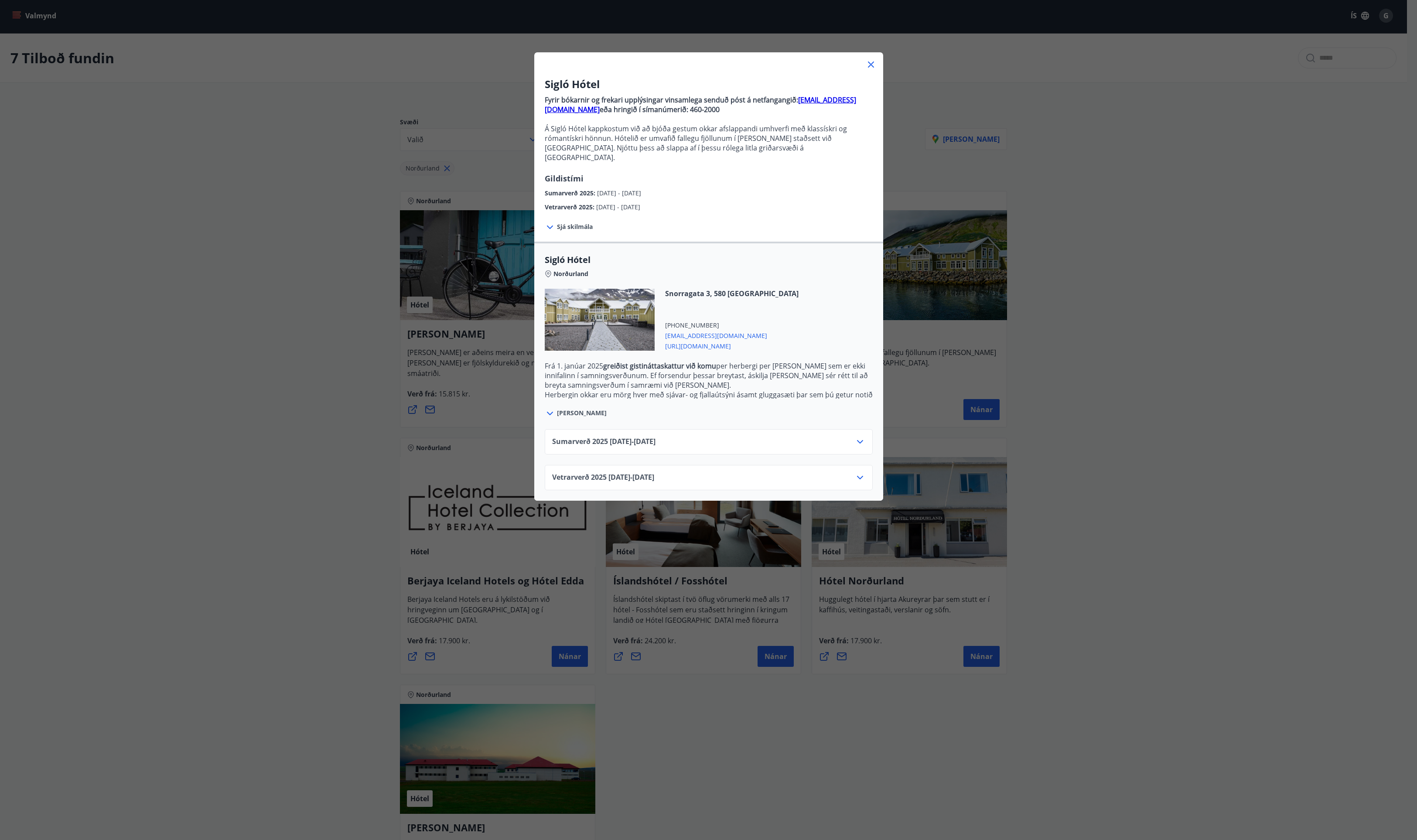
click at [858, 473] on icon at bounding box center [860, 477] width 10 height 10
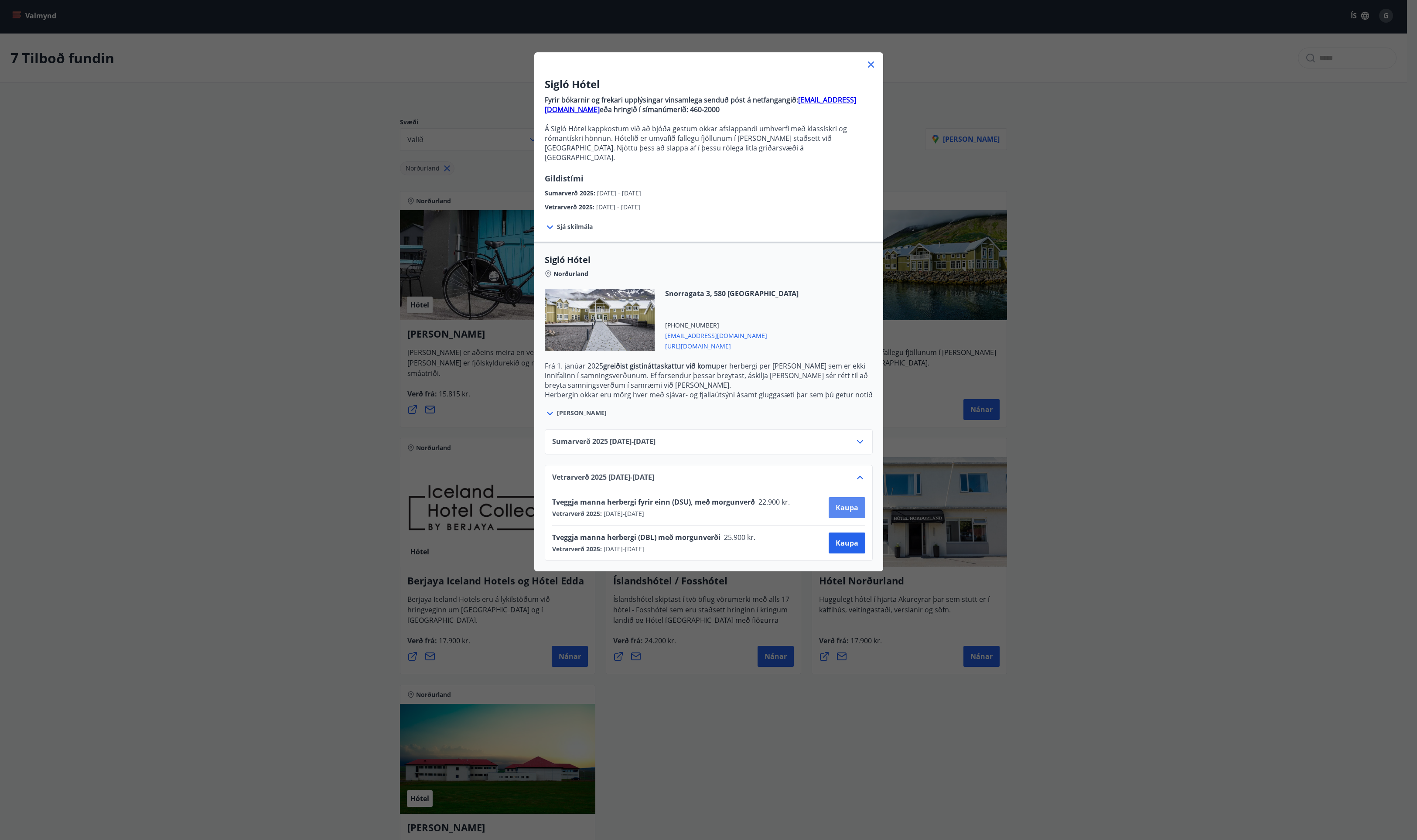
click at [839, 503] on span "Kaupa" at bounding box center [847, 507] width 23 height 9
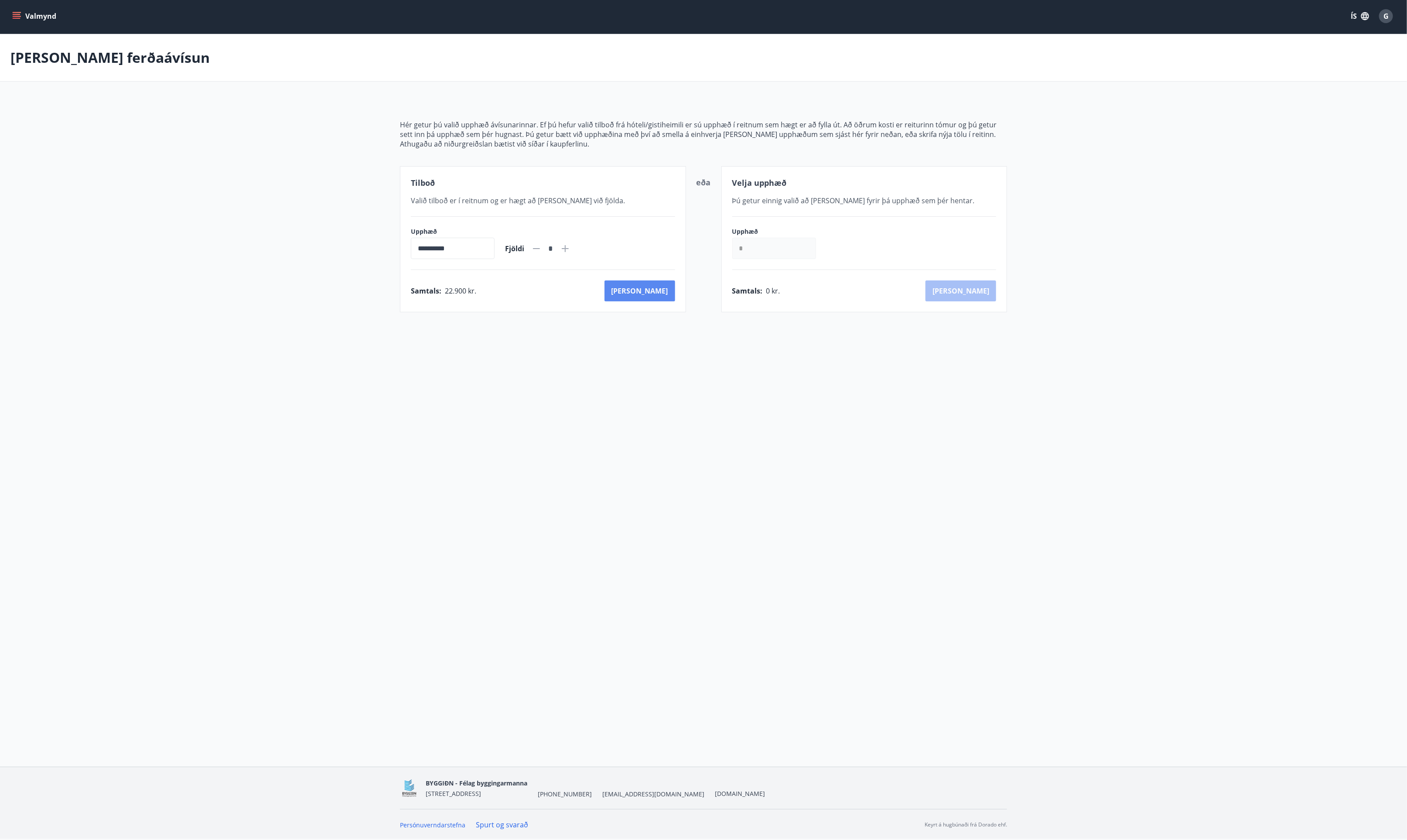
click at [653, 288] on button "[PERSON_NAME]" at bounding box center [640, 291] width 70 height 21
